Goal: Check status: Check status

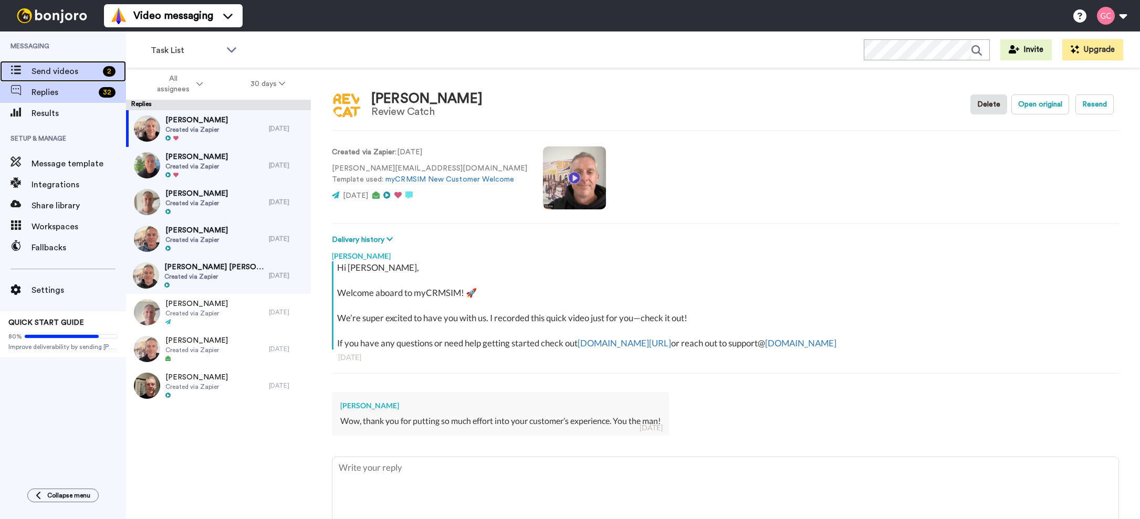
click at [59, 72] on span "Send videos" at bounding box center [64, 71] width 67 height 13
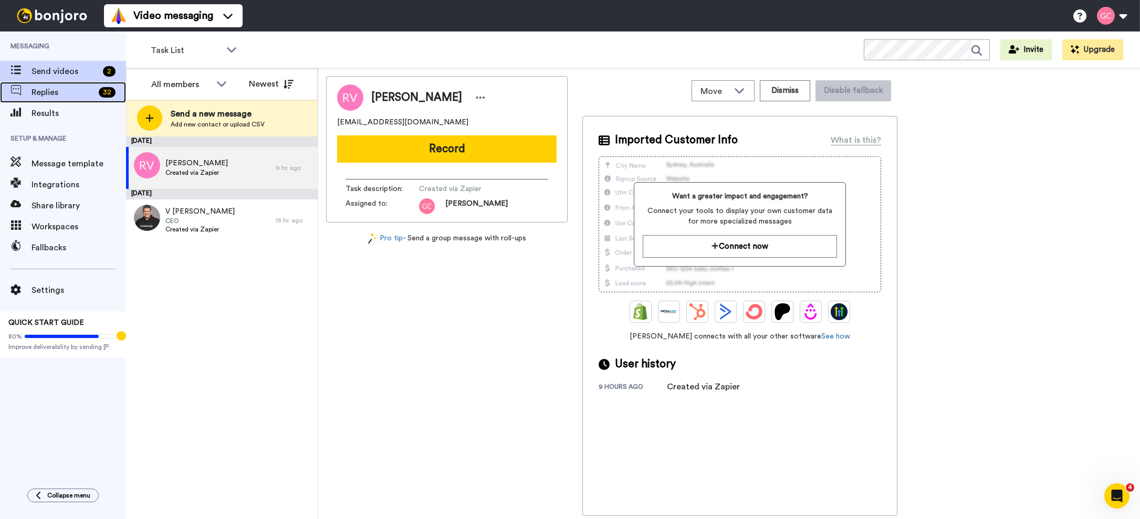
click at [64, 87] on span "Replies" at bounding box center [62, 92] width 63 height 13
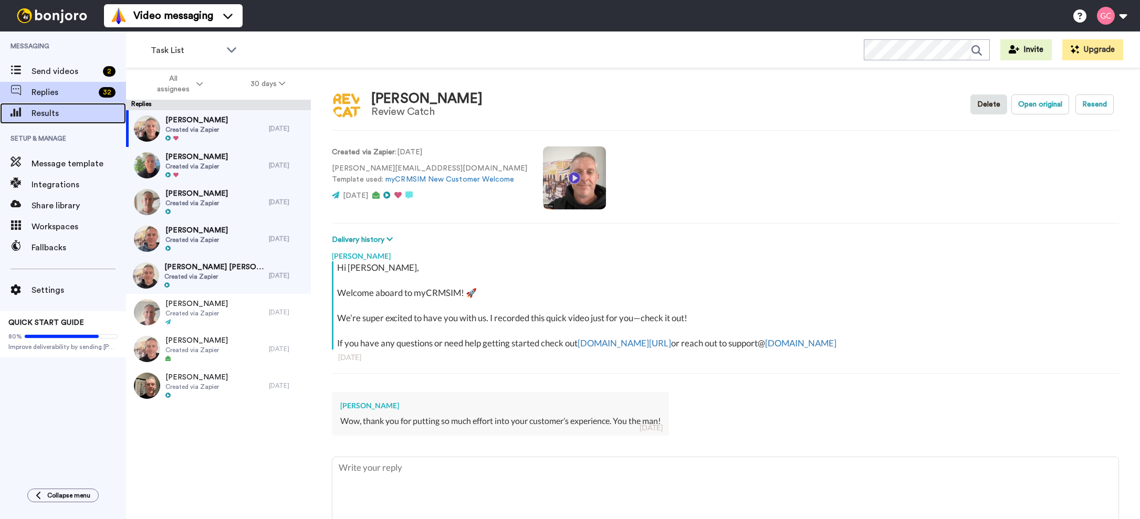
click at [90, 112] on span "Results" at bounding box center [78, 113] width 94 height 13
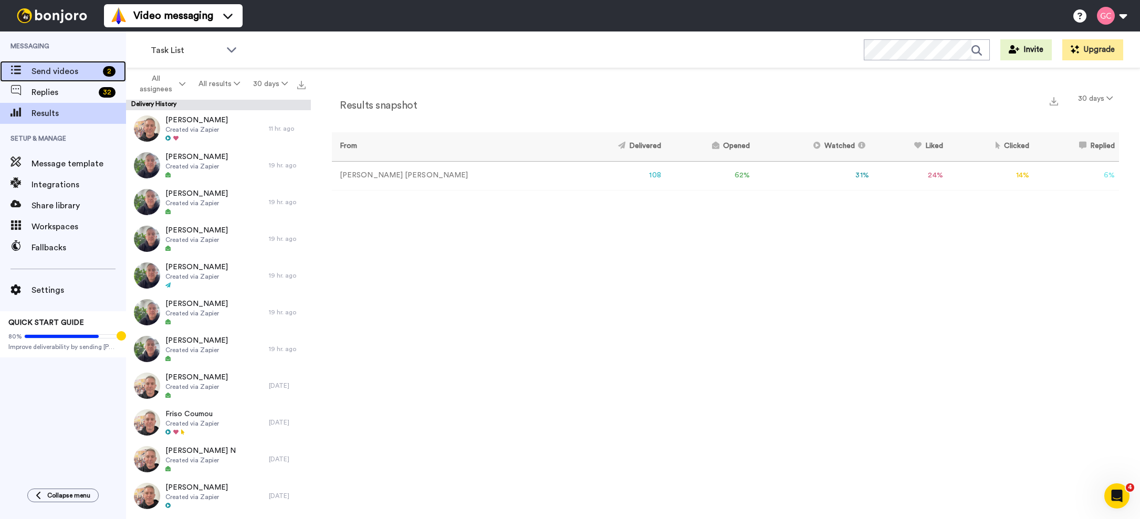
click at [79, 73] on span "Send videos" at bounding box center [64, 71] width 67 height 13
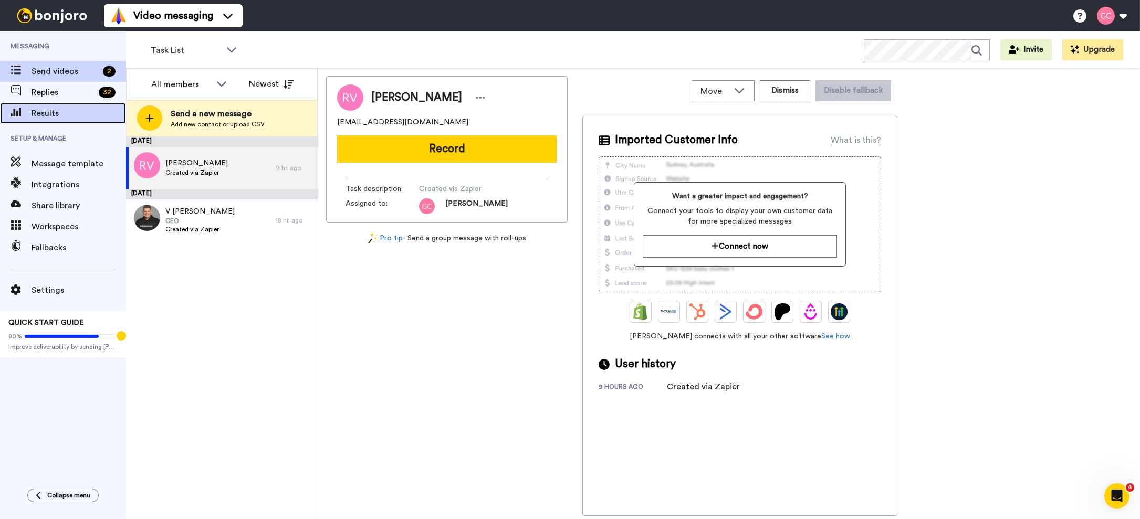
click at [58, 110] on span "Results" at bounding box center [78, 113] width 94 height 13
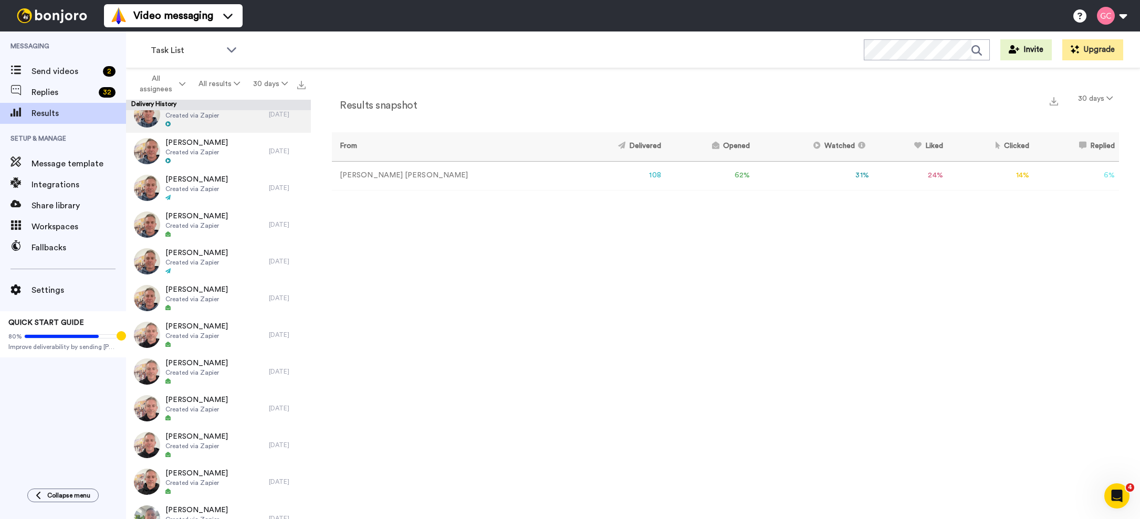
scroll to position [2415, 0]
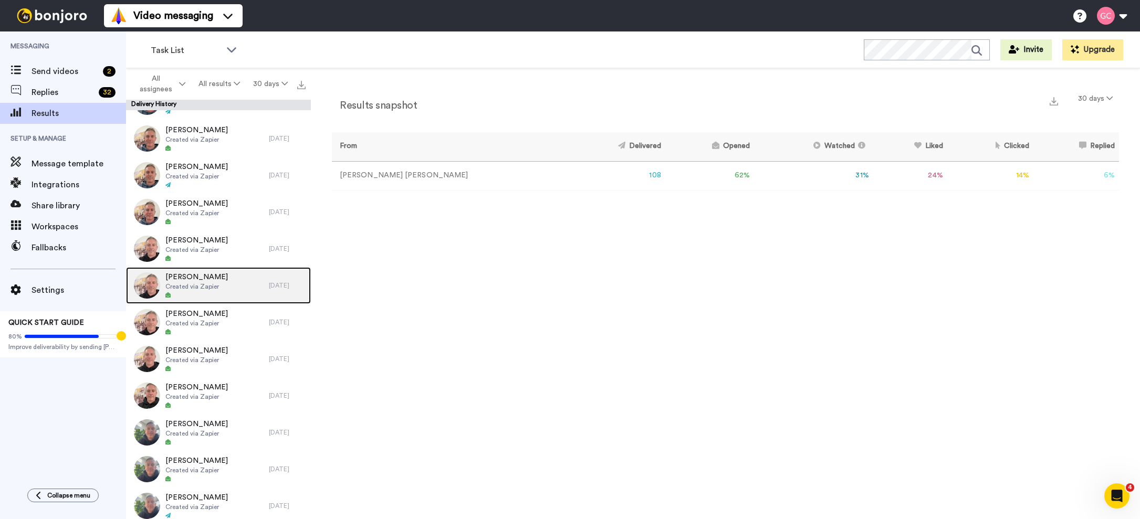
click at [207, 285] on span "Created via Zapier" at bounding box center [196, 286] width 62 height 8
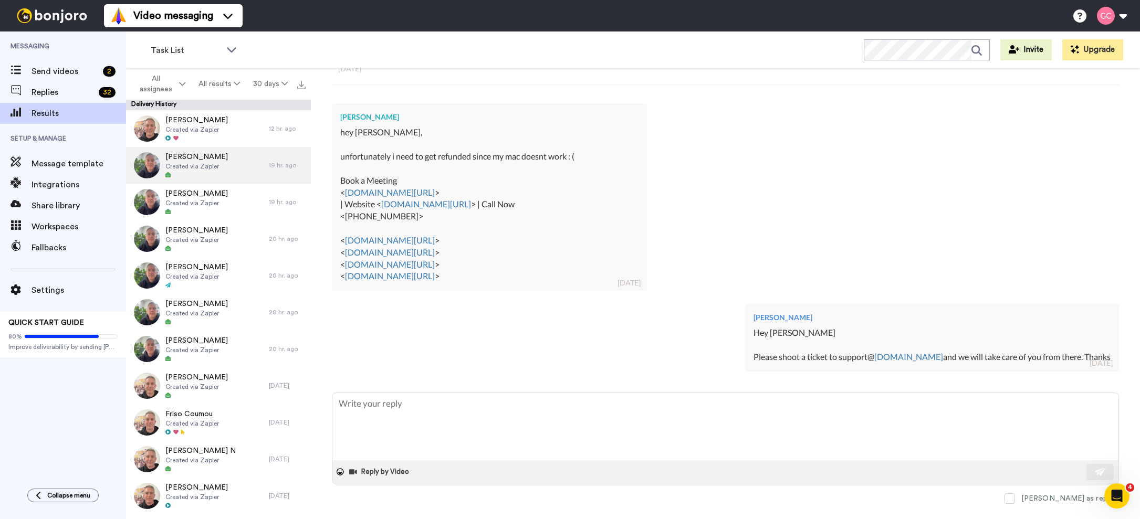
type textarea "x"
click at [70, 78] on div "Send videos 3" at bounding box center [63, 71] width 126 height 21
